Goal: Check status

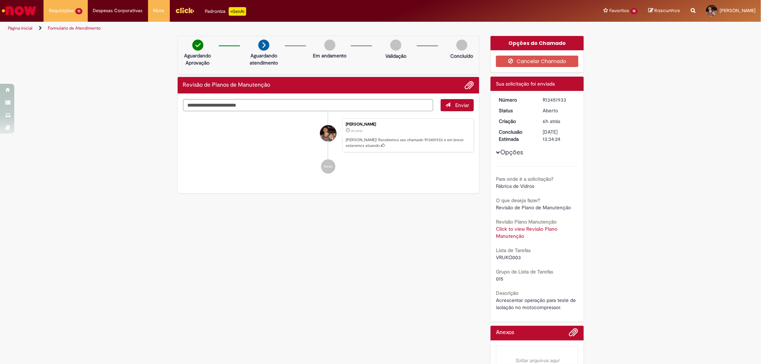
click at [516, 261] on div "Para onde é a solicitação? Fábrica de Vidros O que deseja fazer? Revisão de Pla…" at bounding box center [537, 238] width 82 height 145
drag, startPoint x: 526, startPoint y: 259, endPoint x: 482, endPoint y: 254, distance: 44.2
click at [485, 254] on div "Opções do Chamado Cancelar Chamado Detalhes do tíquete Sua solicitação foi envi…" at bounding box center [537, 210] width 105 height 349
click at [530, 241] on div "Para onde é a solicitação? Fábrica de Vidros O que deseja fazer? Revisão de Pla…" at bounding box center [537, 238] width 82 height 145
drag, startPoint x: 526, startPoint y: 246, endPoint x: 527, endPoint y: 251, distance: 5.5
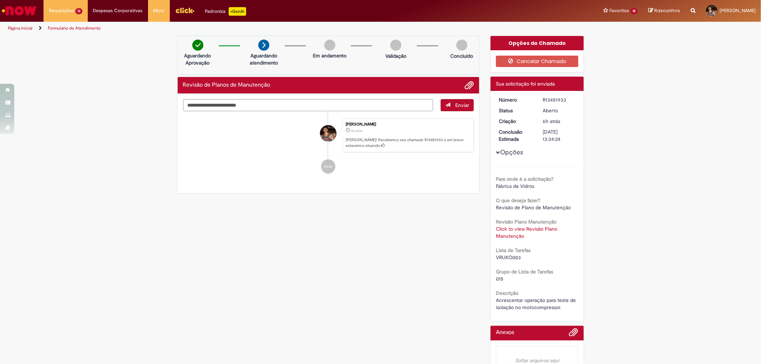
click at [526, 246] on div "Lista de Tarefas VRUKO003" at bounding box center [537, 253] width 82 height 16
drag, startPoint x: 522, startPoint y: 256, endPoint x: 493, endPoint y: 256, distance: 28.9
click at [496, 256] on div "VRUKO003" at bounding box center [537, 257] width 82 height 7
copy span "VRUKO003"
click at [540, 251] on div "Lista de Tarefas VRUKO003" at bounding box center [537, 253] width 82 height 16
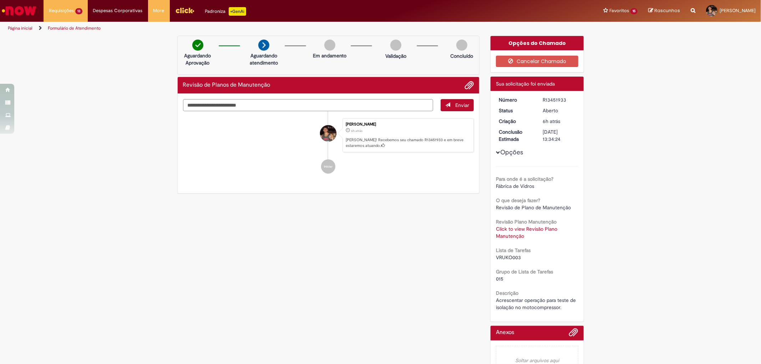
click at [615, 242] on div "Verificar Código de Barras Aguardando Aprovação Aguardando atendimento Em andam…" at bounding box center [380, 210] width 761 height 349
drag, startPoint x: 562, startPoint y: 98, endPoint x: 563, endPoint y: 107, distance: 8.9
click at [543, 98] on div "R13451933" at bounding box center [559, 99] width 33 height 7
copy div "R13451933"
click at [512, 236] on link "Click to view Revisão Plano Manutenção" at bounding box center [526, 233] width 61 height 14
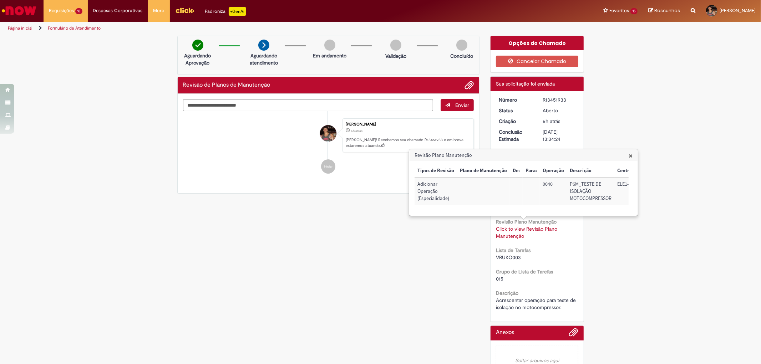
drag, startPoint x: 547, startPoint y: 211, endPoint x: 591, endPoint y: 217, distance: 44.6
click at [591, 212] on div "Tipos de Revisão Plano de Manutenção De: Para: Operação Descrição Centro de Tra…" at bounding box center [522, 189] width 214 height 48
click at [480, 203] on td "P6M_TESTE DE ISOLAÇÃO MOTOCOMPRESSOR" at bounding box center [481, 191] width 47 height 27
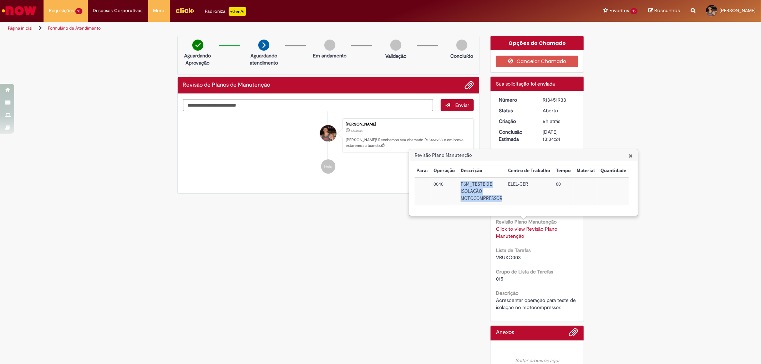
drag, startPoint x: 503, startPoint y: 201, endPoint x: 460, endPoint y: 182, distance: 46.8
click at [460, 182] on td "P6M_TESTE DE ISOLAÇÃO MOTOCOMPRESSOR" at bounding box center [481, 191] width 47 height 27
copy td "P6M_TESTE DE ISOLAÇÃO MOTOCOMPRESSOR"
drag, startPoint x: 631, startPoint y: 156, endPoint x: 394, endPoint y: 149, distance: 237.1
click at [630, 155] on span "×" at bounding box center [631, 156] width 4 height 10
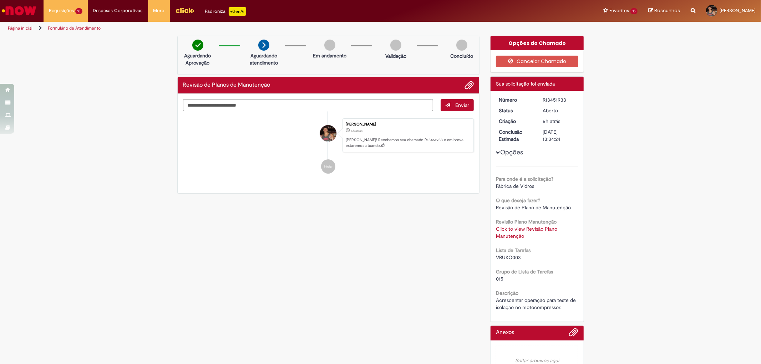
click at [593, 198] on div "Verificar Código de Barras Aguardando Aprovação Aguardando atendimento Em andam…" at bounding box center [380, 210] width 761 height 349
click at [535, 226] on div "Click to view Revisão Plano Manutenção Click to view Revisão Plano Manutenção" at bounding box center [537, 233] width 82 height 14
click at [538, 230] on link "Click to view Revisão Plano Manutenção" at bounding box center [526, 233] width 61 height 14
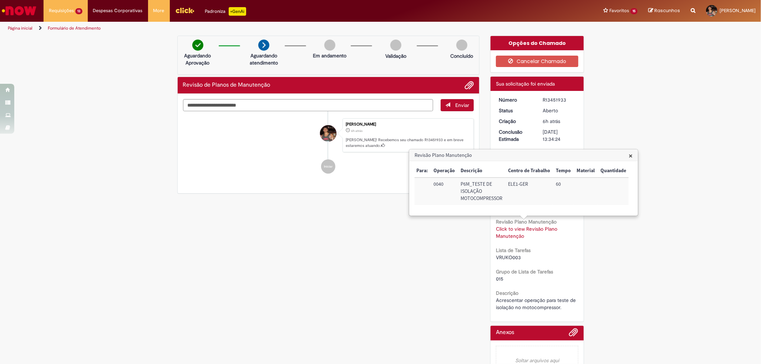
click at [83, 69] on div "Verificar Código de Barras Aguardando Aprovação Aguardando atendimento Em andam…" at bounding box center [380, 210] width 761 height 349
click at [327, 309] on div "Verificar Código de Barras Aguardando Aprovação Aguardando atendimento Em andam…" at bounding box center [381, 210] width 418 height 349
drag, startPoint x: 630, startPoint y: 153, endPoint x: 623, endPoint y: 162, distance: 11.5
click at [631, 153] on span "×" at bounding box center [631, 156] width 4 height 10
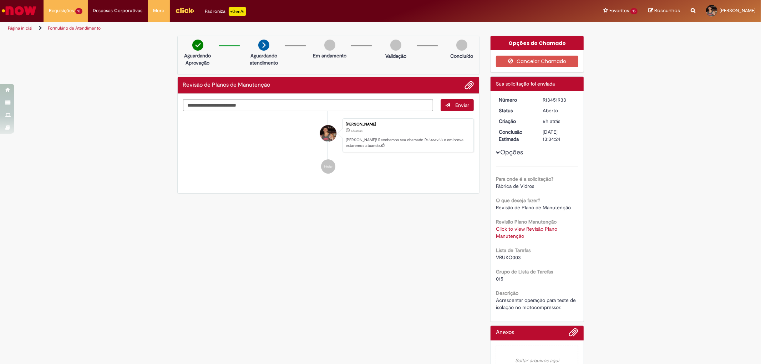
click at [408, 246] on div "Verificar Código de Barras Aguardando Aprovação Aguardando atendimento Em andam…" at bounding box center [381, 210] width 418 height 349
click at [86, 171] on div "Verificar Código de Barras Aguardando Aprovação Aguardando atendimento Em andam…" at bounding box center [380, 210] width 761 height 349
drag, startPoint x: 520, startPoint y: 257, endPoint x: 490, endPoint y: 257, distance: 30.7
click at [491, 257] on div "Número R13451933 Status [GEOGRAPHIC_DATA] Criação 7h atrás 7 horas atrás Conclu…" at bounding box center [537, 206] width 93 height 231
drag, startPoint x: 301, startPoint y: 189, endPoint x: 309, endPoint y: 194, distance: 9.0
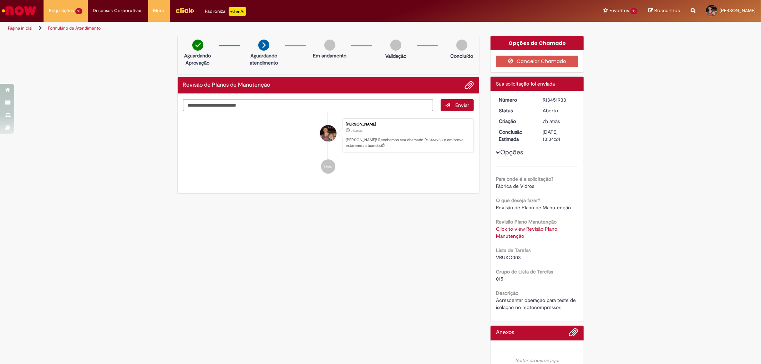
click at [303, 189] on div "Enviar [PERSON_NAME] 7h atrás 7 horas atrás [PERSON_NAME]! Recebemos seu chamad…" at bounding box center [329, 144] width 302 height 100
